Goal: Task Accomplishment & Management: Complete application form

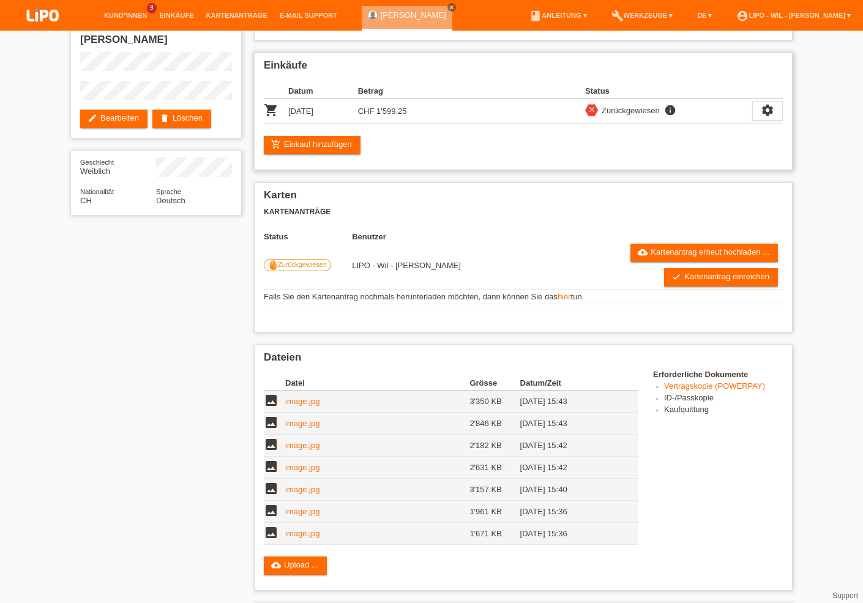
scroll to position [65, 0]
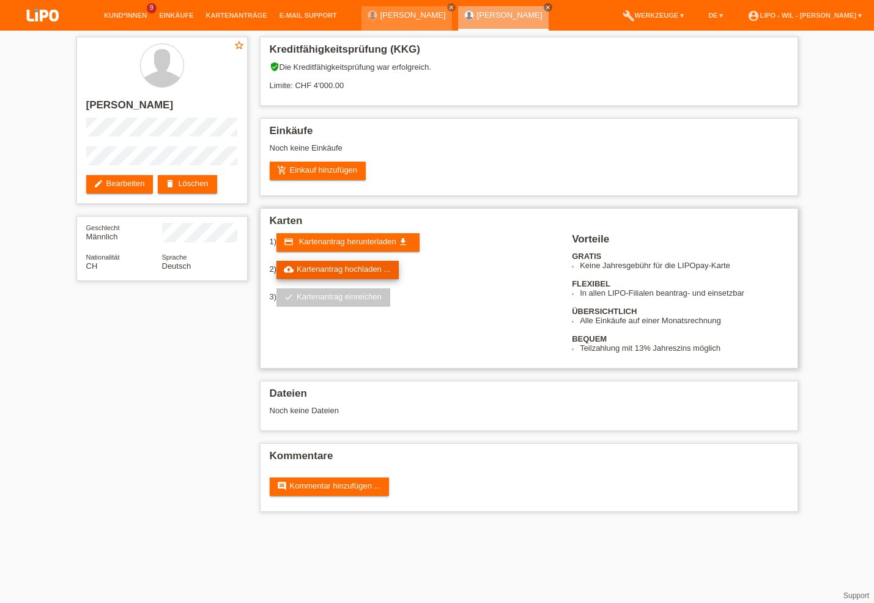
click at [333, 276] on link "cloud_upload Kartenantrag hochladen ..." at bounding box center [338, 270] width 122 height 18
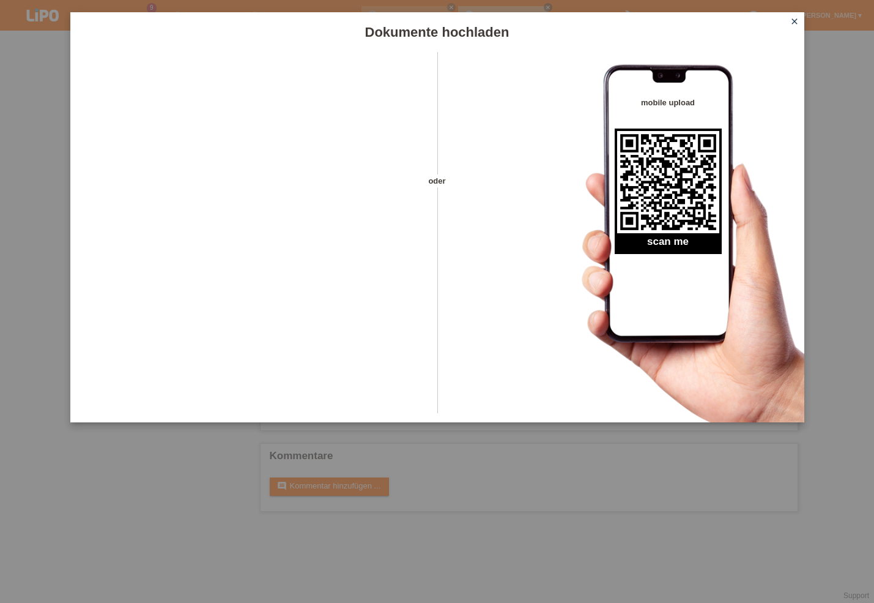
click at [792, 23] on icon "close" at bounding box center [795, 22] width 10 height 10
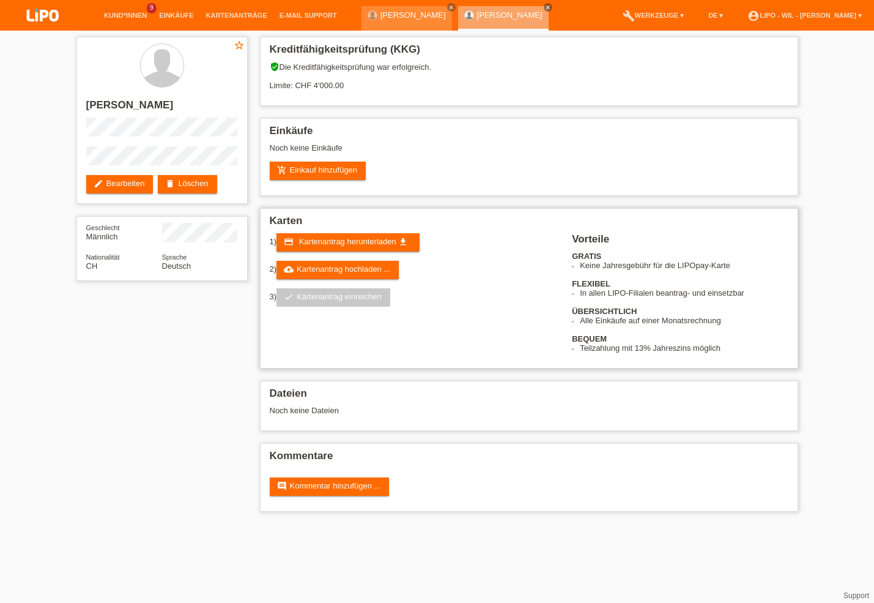
click at [445, 251] on div "1) credit_card Kartenantrag herunterladen get_app" at bounding box center [414, 242] width 288 height 18
click at [363, 273] on link "cloud_upload Kartenantrag hochladen ..." at bounding box center [338, 270] width 122 height 18
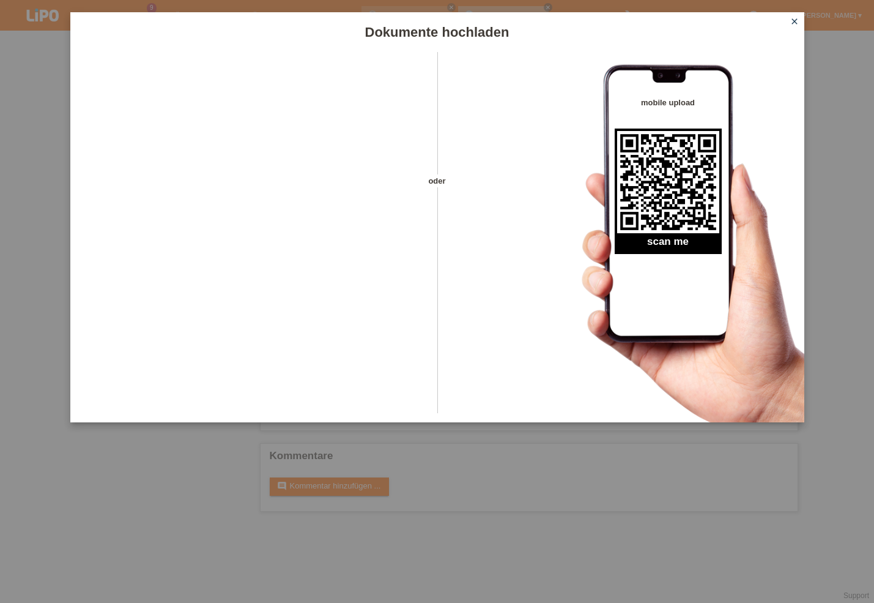
click at [792, 23] on icon "close" at bounding box center [795, 22] width 10 height 10
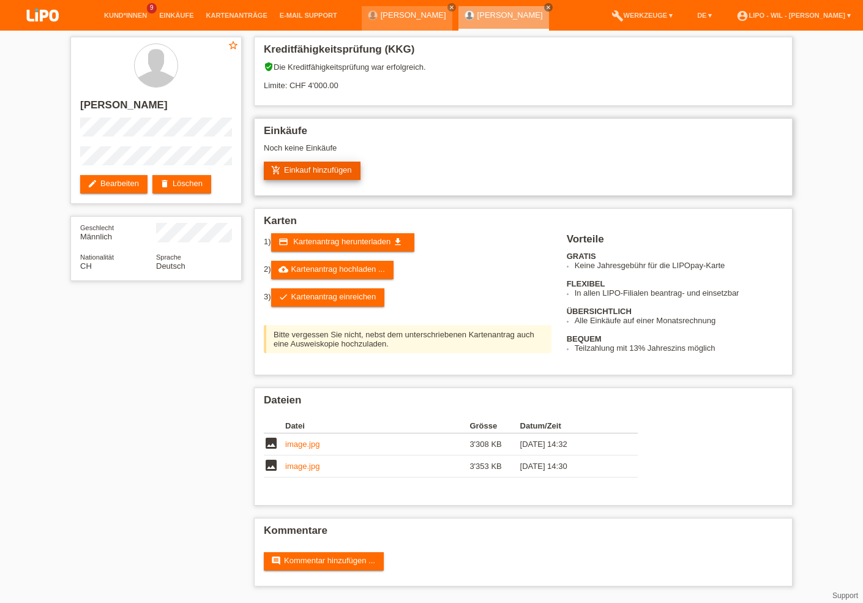
click at [304, 171] on link "add_shopping_cart Einkauf hinzufügen" at bounding box center [312, 171] width 97 height 18
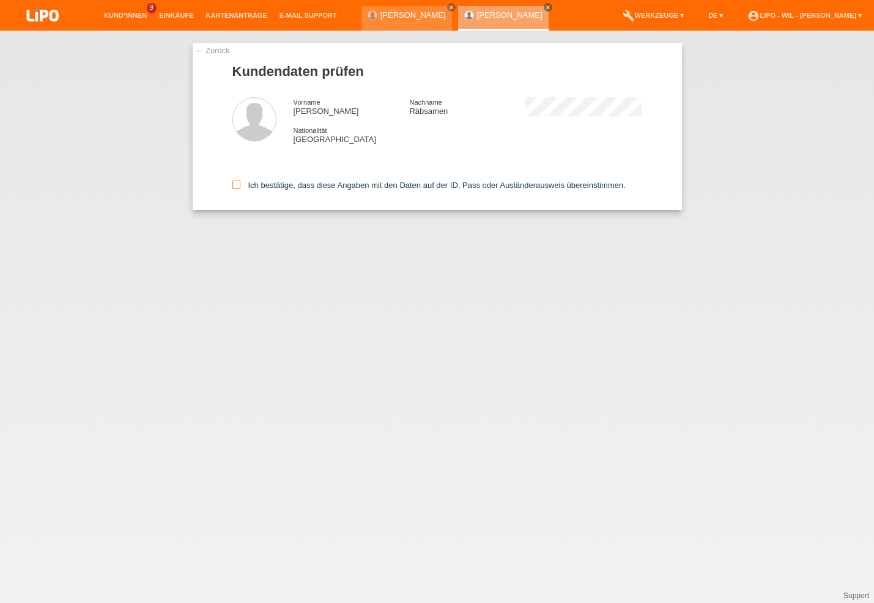
click at [237, 183] on icon at bounding box center [236, 184] width 8 height 8
click at [237, 183] on input "Ich bestätige, dass diese Angaben mit den Daten auf der ID, Pass oder Ausländer…" at bounding box center [236, 184] width 8 height 8
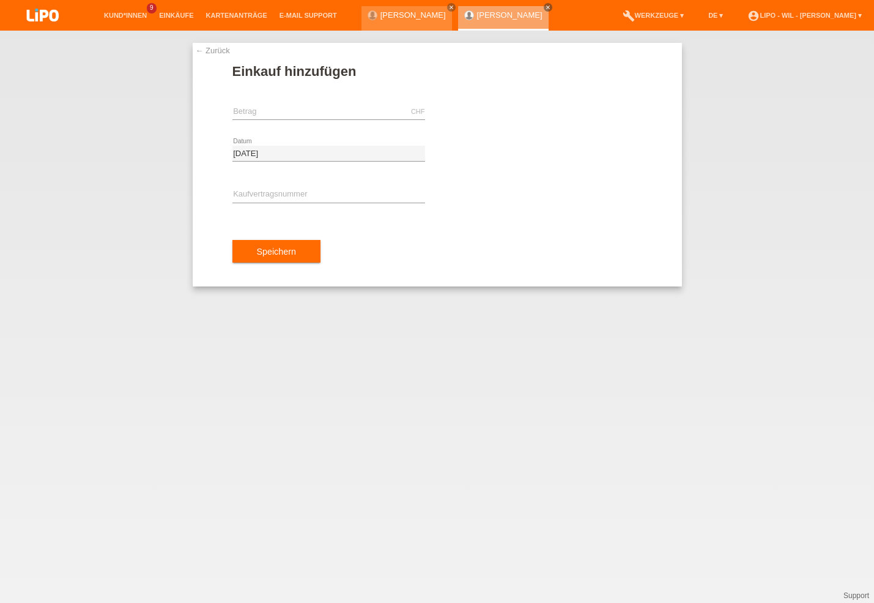
click at [254, 104] on div "CHF error Betrag" at bounding box center [328, 112] width 193 height 42
click at [253, 109] on input "text" at bounding box center [328, 111] width 193 height 15
type input "1029.00"
click at [291, 197] on input "text" at bounding box center [328, 194] width 193 height 15
type input "XE3CJJ"
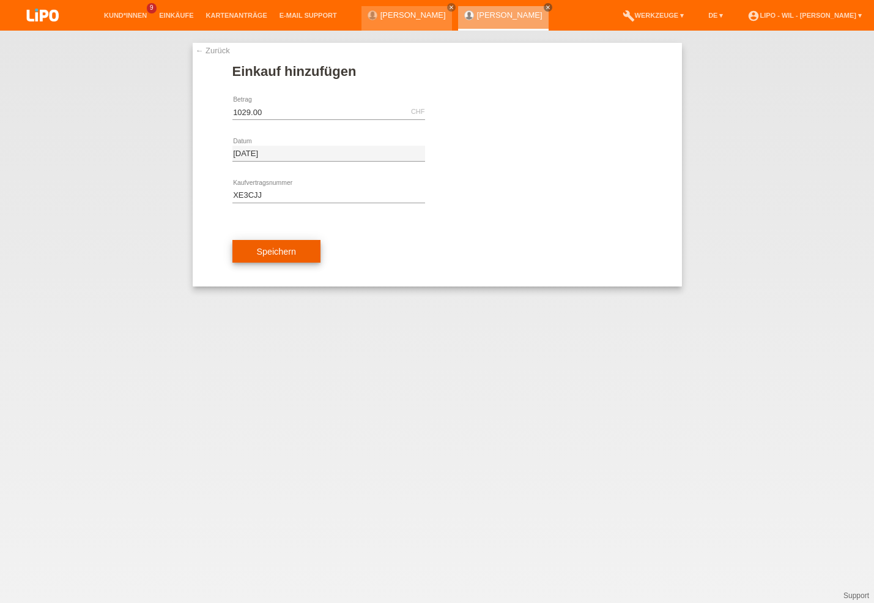
click at [281, 244] on button "Speichern" at bounding box center [276, 251] width 88 height 23
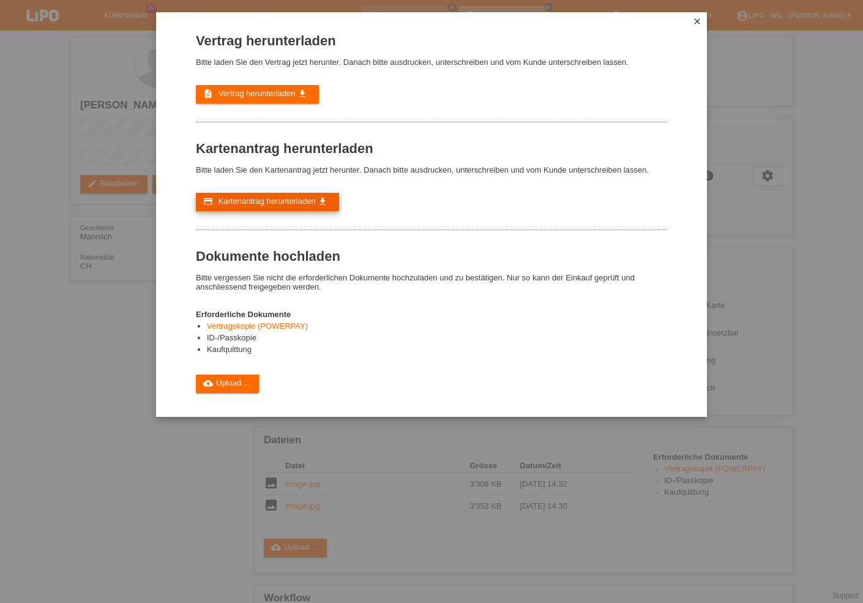
click at [270, 206] on span "Kartenantrag herunterladen" at bounding box center [266, 200] width 97 height 9
click at [244, 95] on span "Vertrag herunterladen" at bounding box center [256, 93] width 77 height 9
click at [227, 393] on link "cloud_upload Upload ..." at bounding box center [227, 383] width 63 height 18
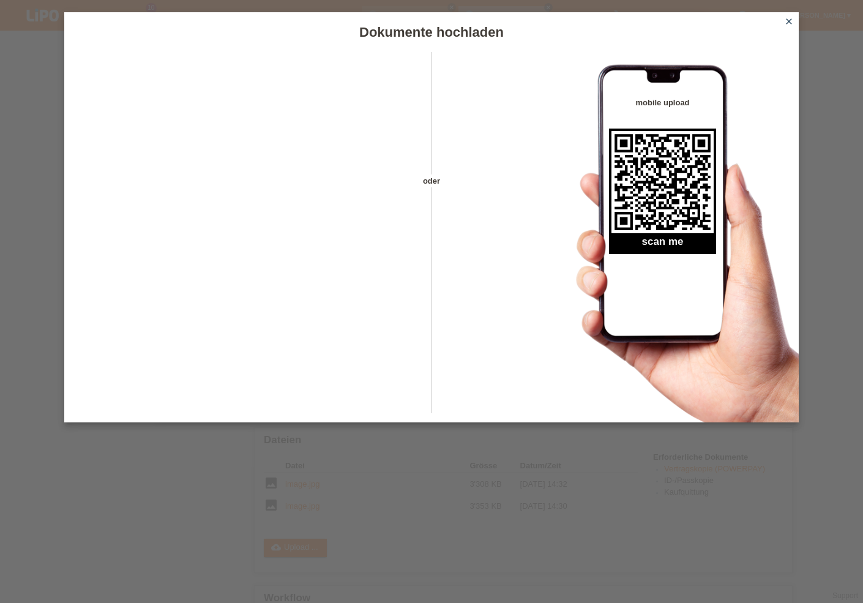
click at [789, 18] on icon "close" at bounding box center [789, 22] width 10 height 10
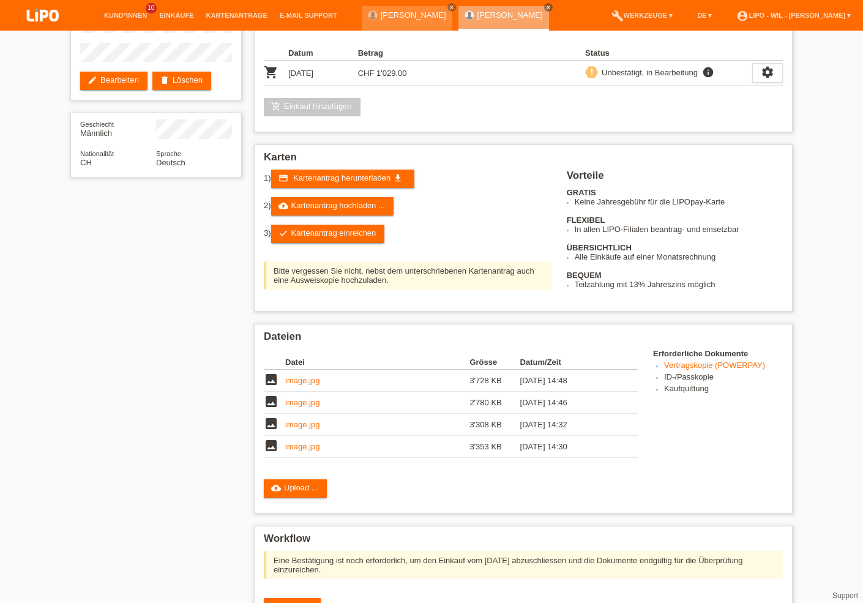
scroll to position [110, 0]
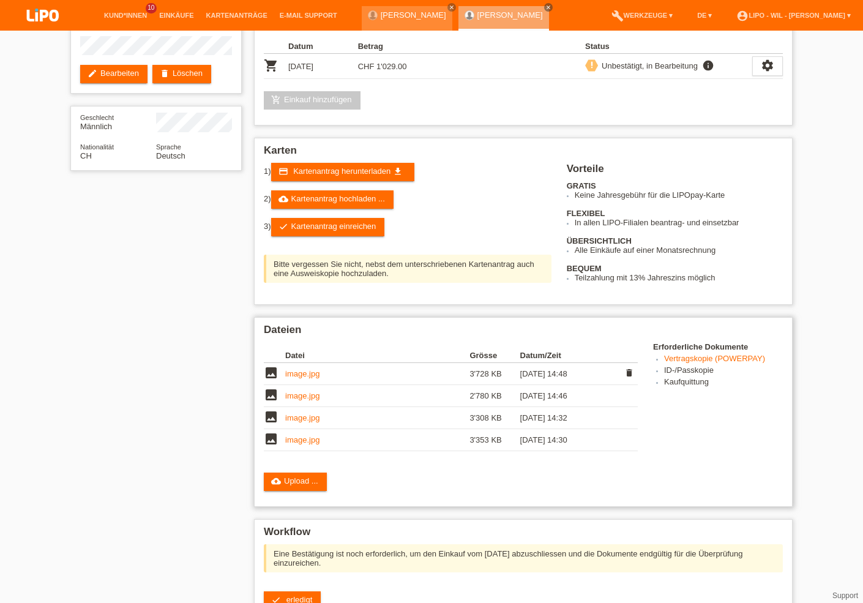
click at [300, 378] on link "image.jpg" at bounding box center [302, 373] width 34 height 9
click at [292, 400] on link "image.jpg" at bounding box center [302, 395] width 34 height 9
click at [294, 422] on link "image.jpg" at bounding box center [302, 417] width 34 height 9
click at [299, 444] on link "image.jpg" at bounding box center [302, 439] width 34 height 9
click at [294, 422] on link "image.jpg" at bounding box center [302, 417] width 34 height 9
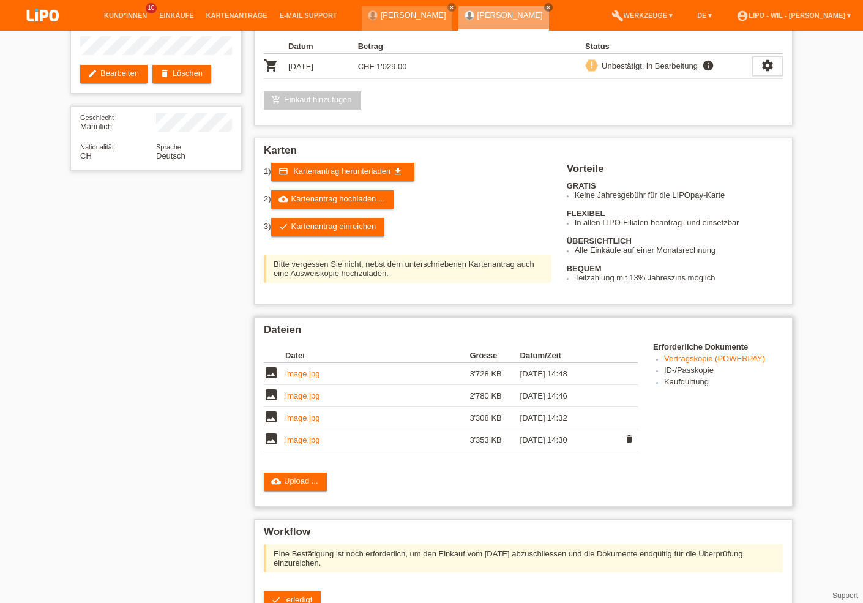
click at [300, 443] on link "image.jpg" at bounding box center [302, 439] width 34 height 9
click at [297, 378] on link "image.jpg" at bounding box center [302, 373] width 34 height 9
click at [298, 400] on link "image.jpg" at bounding box center [302, 395] width 34 height 9
click at [288, 491] on link "cloud_upload Upload ..." at bounding box center [295, 481] width 63 height 18
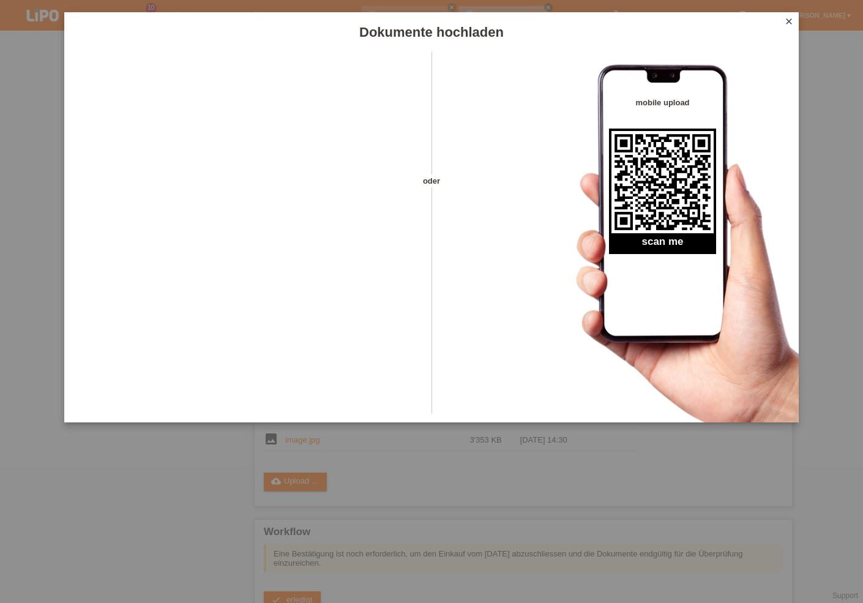
click at [786, 18] on icon "close" at bounding box center [789, 22] width 10 height 10
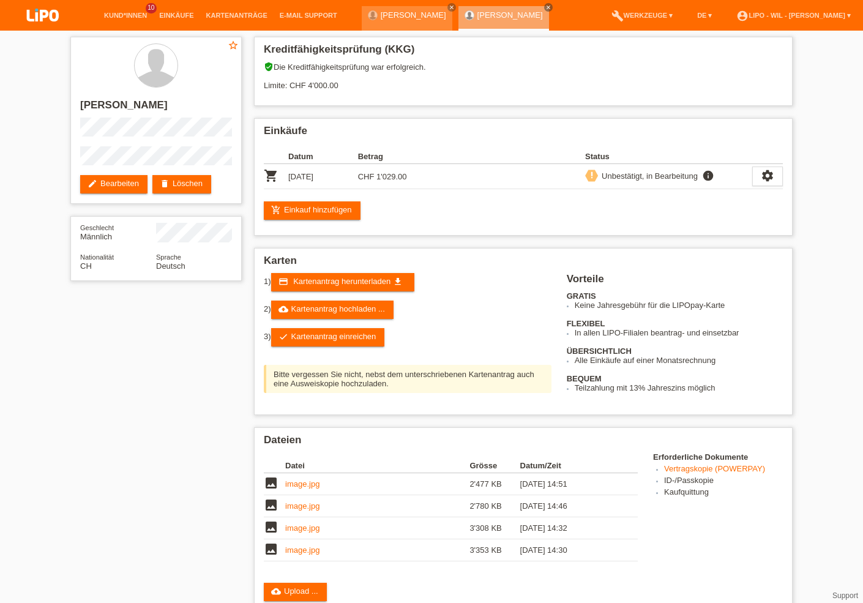
scroll to position [111, 0]
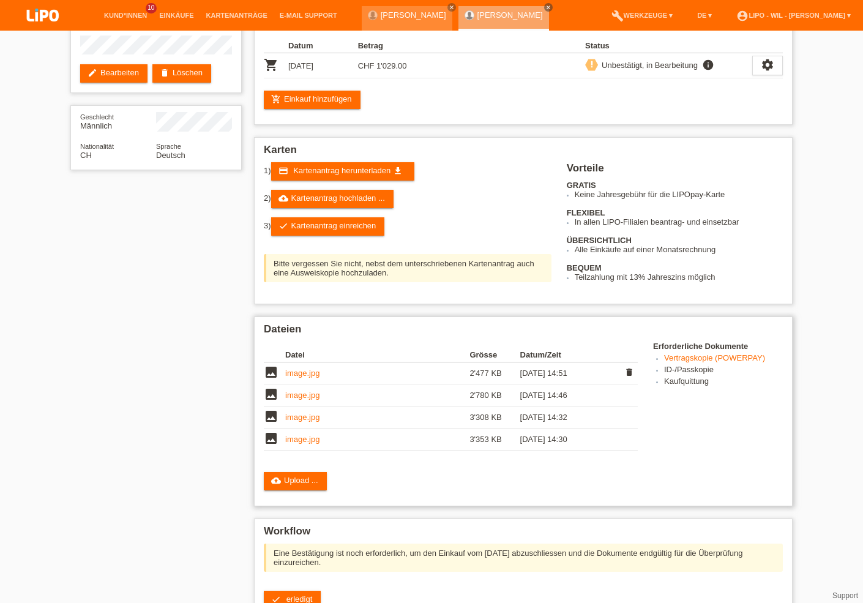
click at [314, 377] on link "image.jpg" at bounding box center [302, 372] width 34 height 9
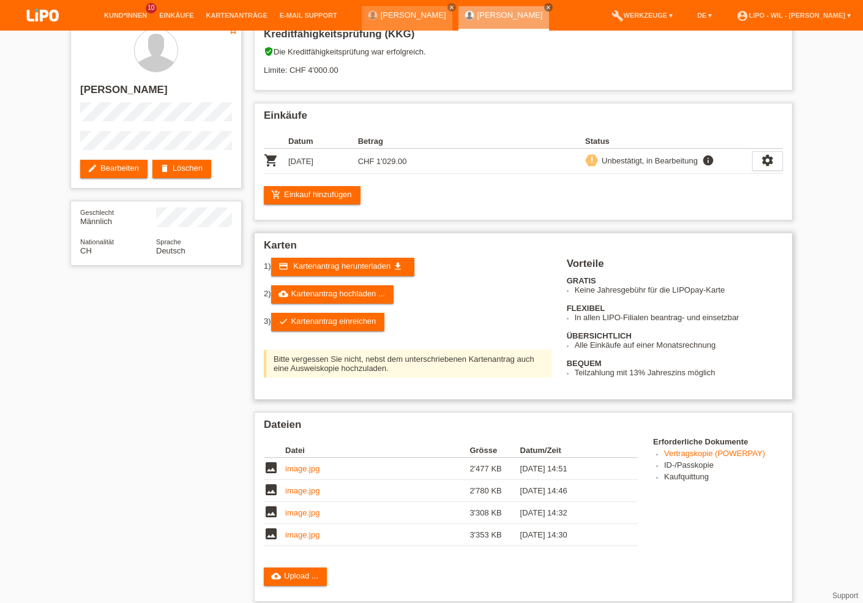
scroll to position [0, 0]
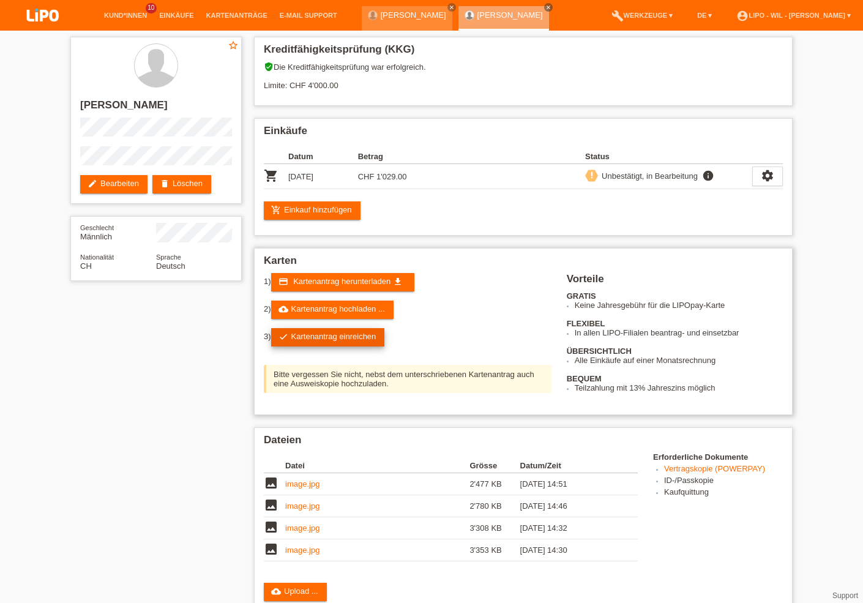
click at [355, 338] on link "check Kartenantrag einreichen" at bounding box center [328, 337] width 114 height 18
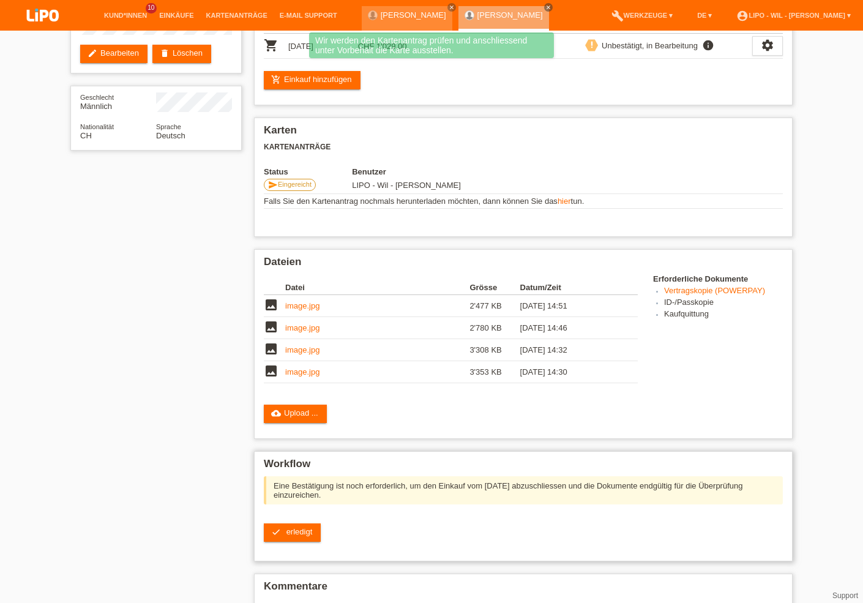
scroll to position [125, 0]
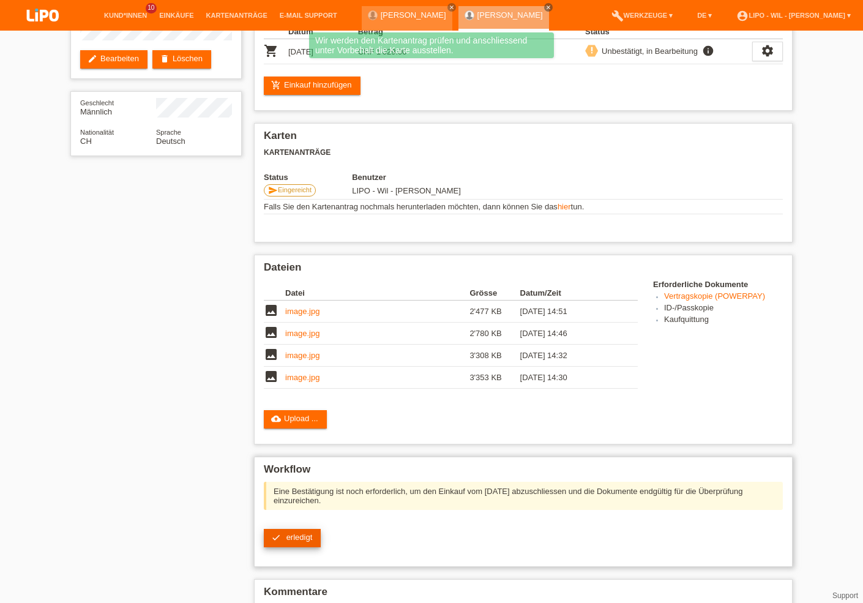
click at [292, 541] on span "erledigt" at bounding box center [299, 536] width 26 height 9
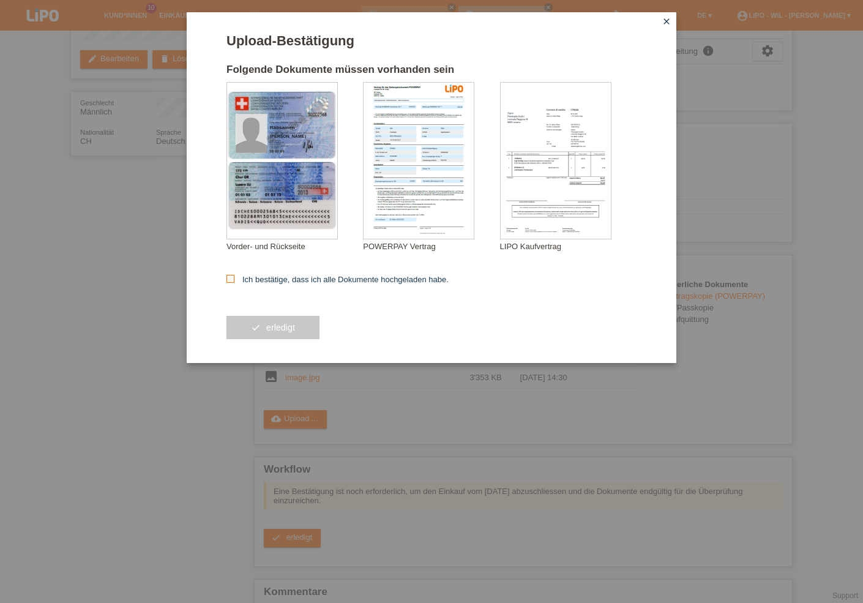
click at [228, 283] on icon at bounding box center [230, 279] width 8 height 8
click at [228, 283] on input "Ich bestätige, dass ich alle Dokumente hochgeladen habe." at bounding box center [230, 279] width 8 height 8
checkbox input "true"
click at [275, 322] on button "check erledigt" at bounding box center [272, 327] width 93 height 23
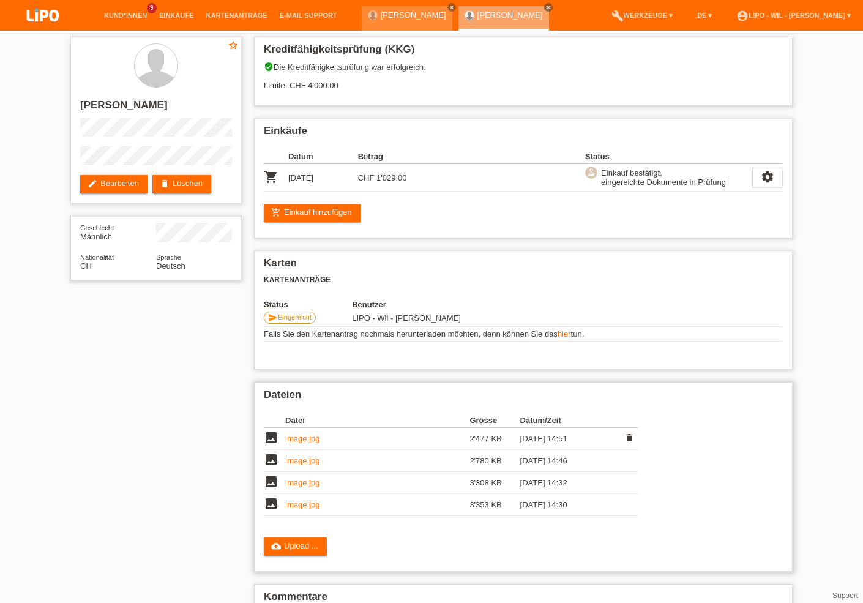
click at [300, 443] on link "image.jpg" at bounding box center [302, 438] width 34 height 9
click at [450, 534] on div "Dateien Datei Grösse Datum/Zeit image image.jpg 2'477 KB [DATE] 14:51 delete" at bounding box center [523, 477] width 538 height 190
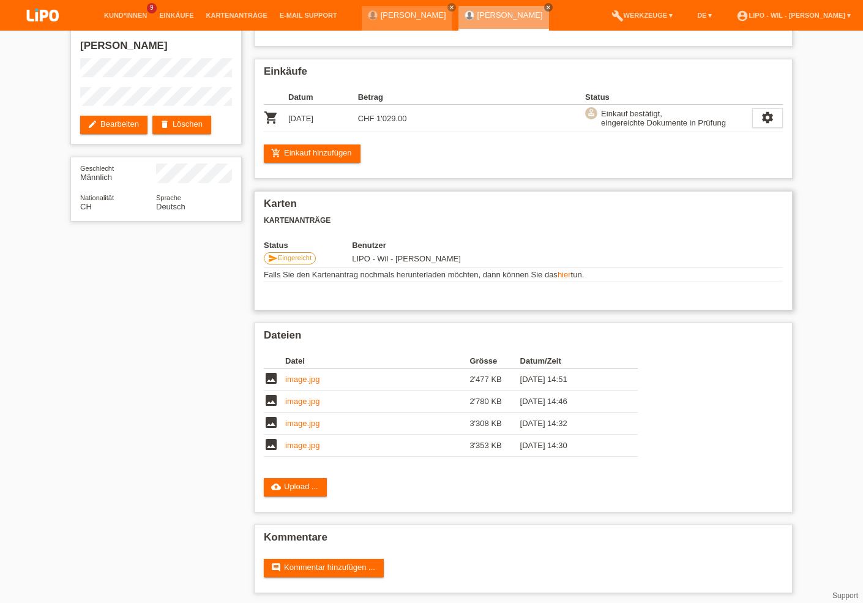
scroll to position [69, 0]
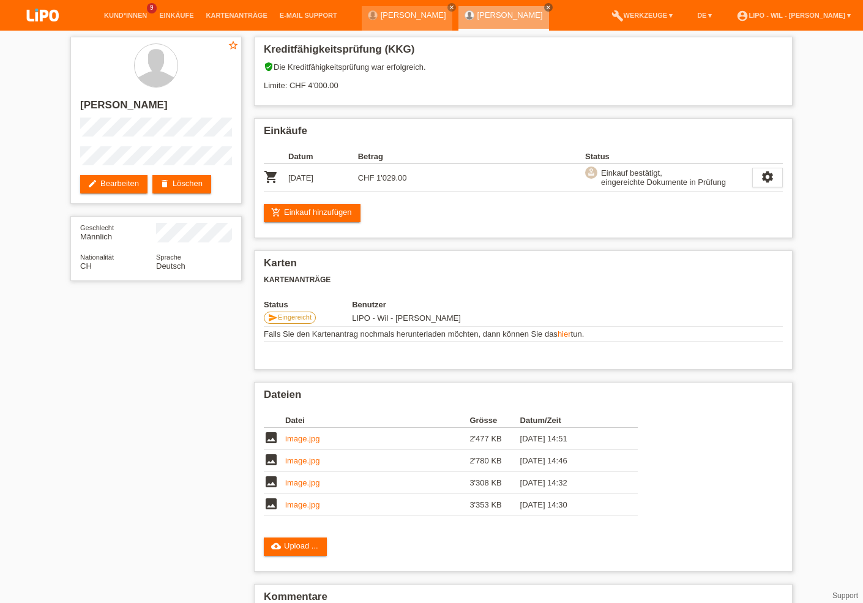
scroll to position [70, 0]
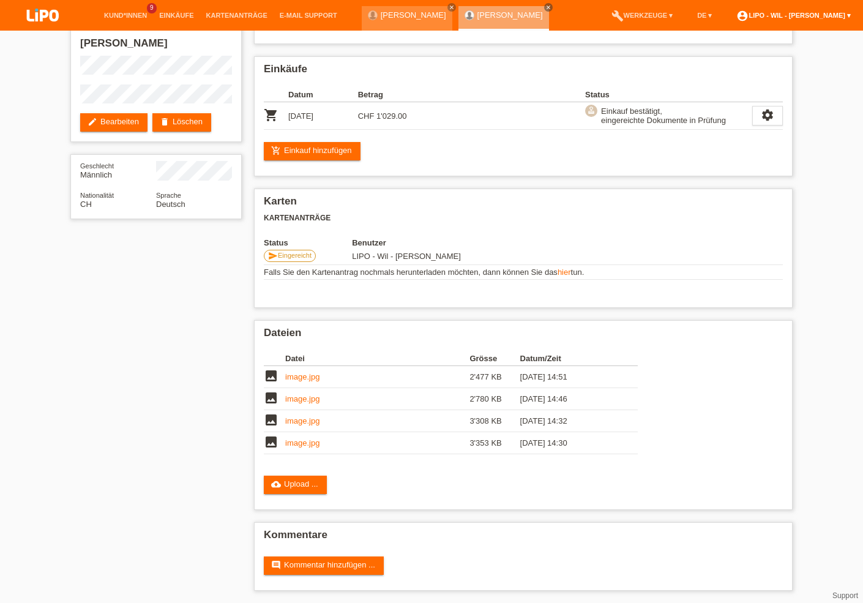
click at [778, 12] on link "account_circle LIPO - Wil - [PERSON_NAME] ▾" at bounding box center [793, 15] width 127 height 7
click at [734, 83] on link "Logout" at bounding box center [735, 87] width 24 height 9
